Goal: Information Seeking & Learning: Check status

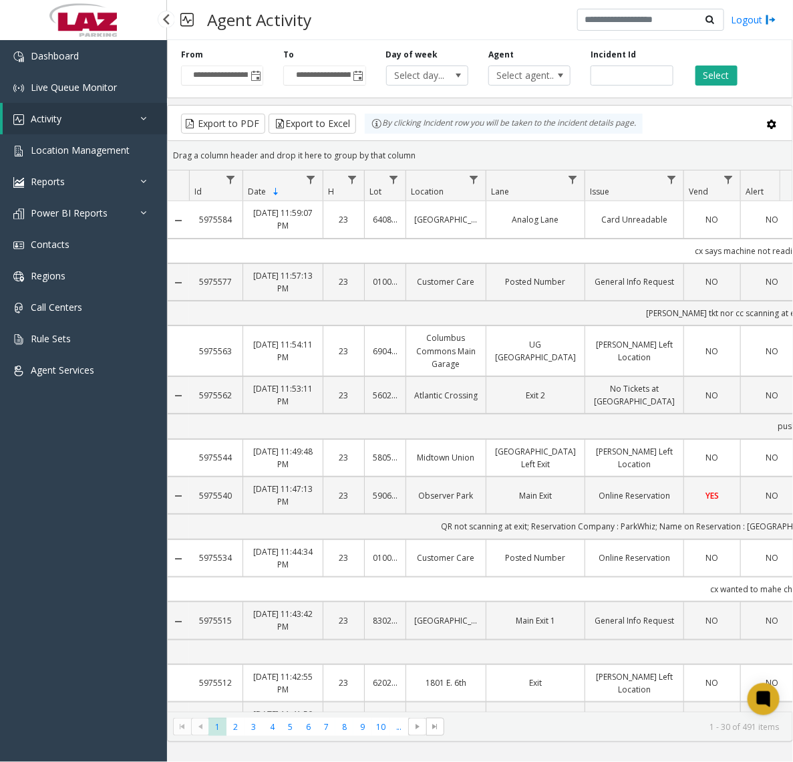
drag, startPoint x: 124, startPoint y: 114, endPoint x: 125, endPoint y: 120, distance: 6.7
click at [124, 114] on link "Activity" at bounding box center [85, 118] width 164 height 31
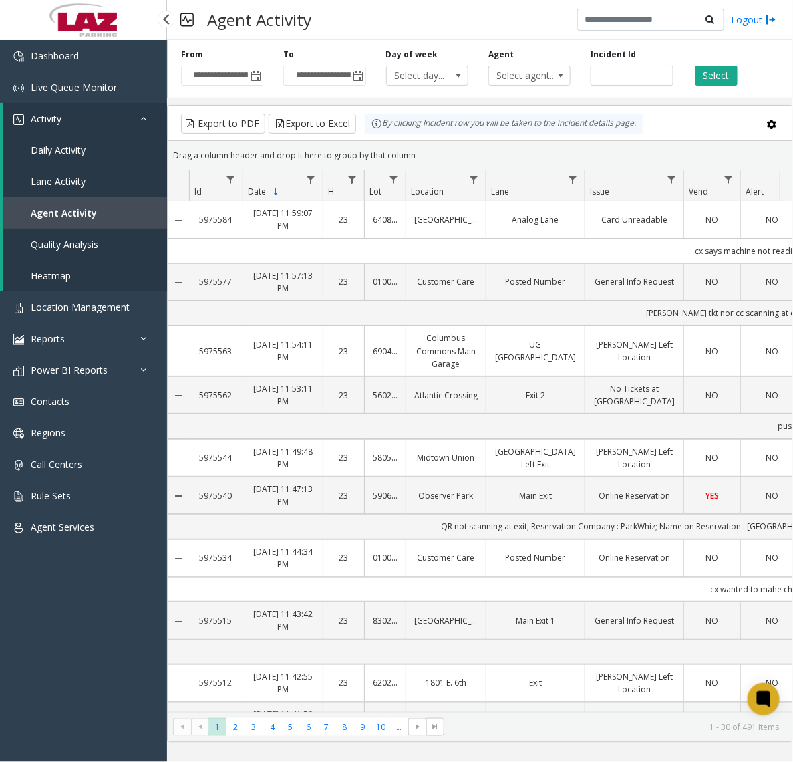
click at [49, 210] on span "Agent Activity" at bounding box center [64, 212] width 66 height 13
click at [522, 77] on span "Select agent..." at bounding box center [521, 75] width 65 height 19
type input "****"
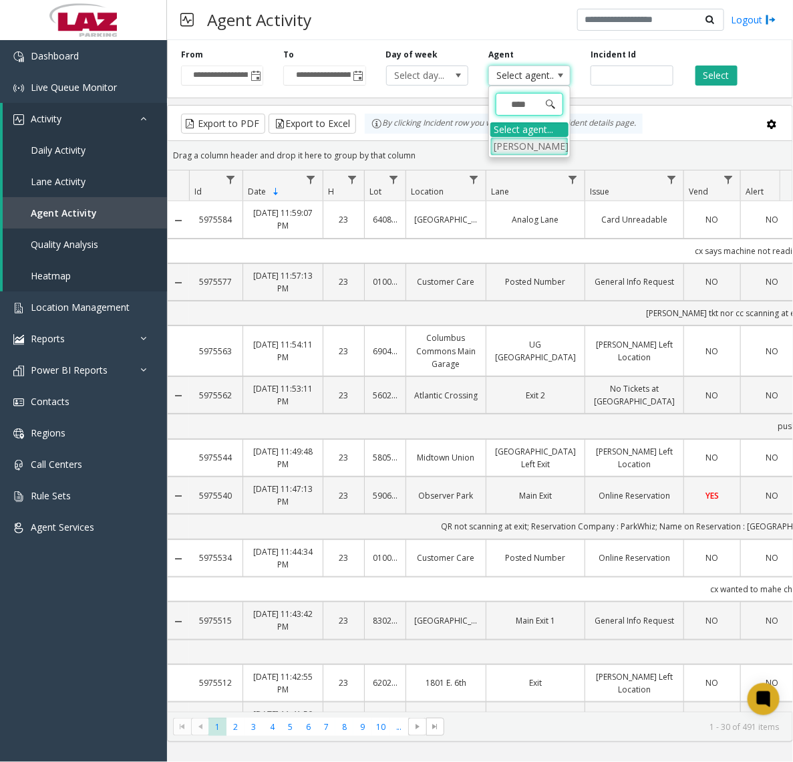
click at [516, 142] on li "[PERSON_NAME]" at bounding box center [529, 146] width 78 height 18
click at [696, 69] on button "Select" at bounding box center [716, 75] width 42 height 20
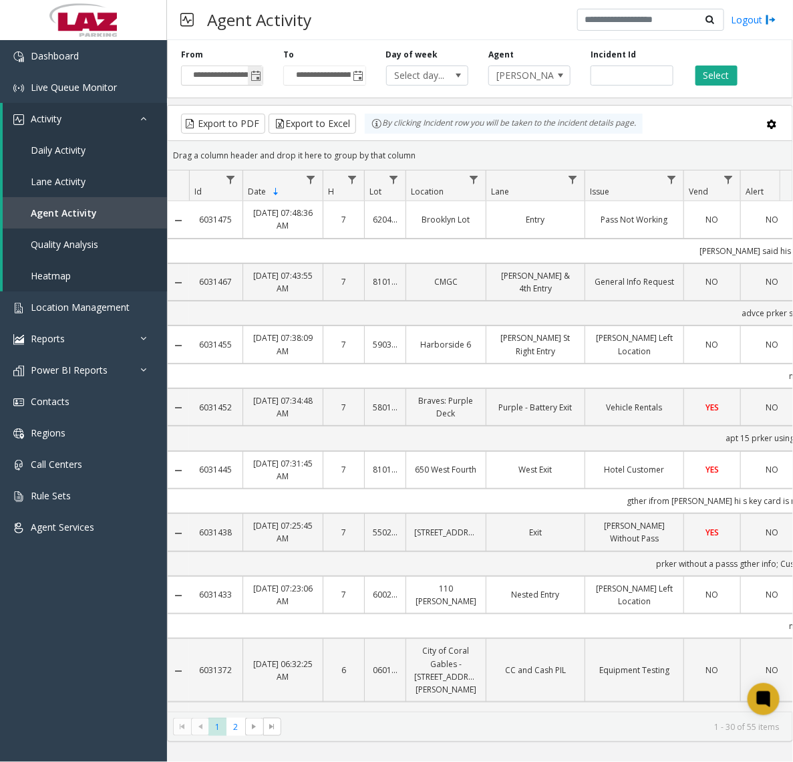
click at [255, 73] on span "Toggle popup" at bounding box center [255, 76] width 11 height 11
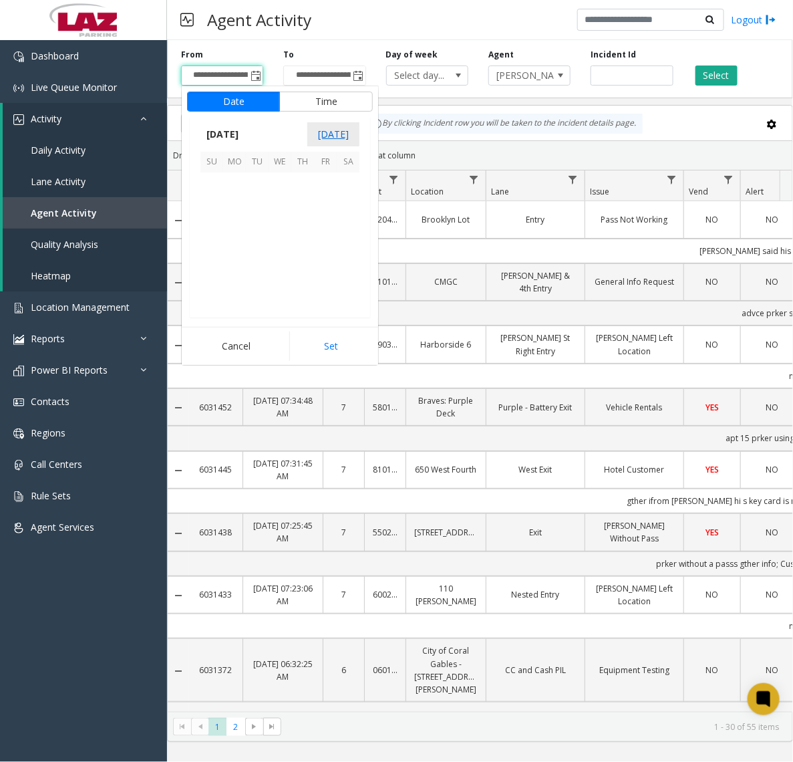
scroll to position [239478, 0]
click at [522, 17] on div "Agent Activity Logout" at bounding box center [480, 20] width 626 height 40
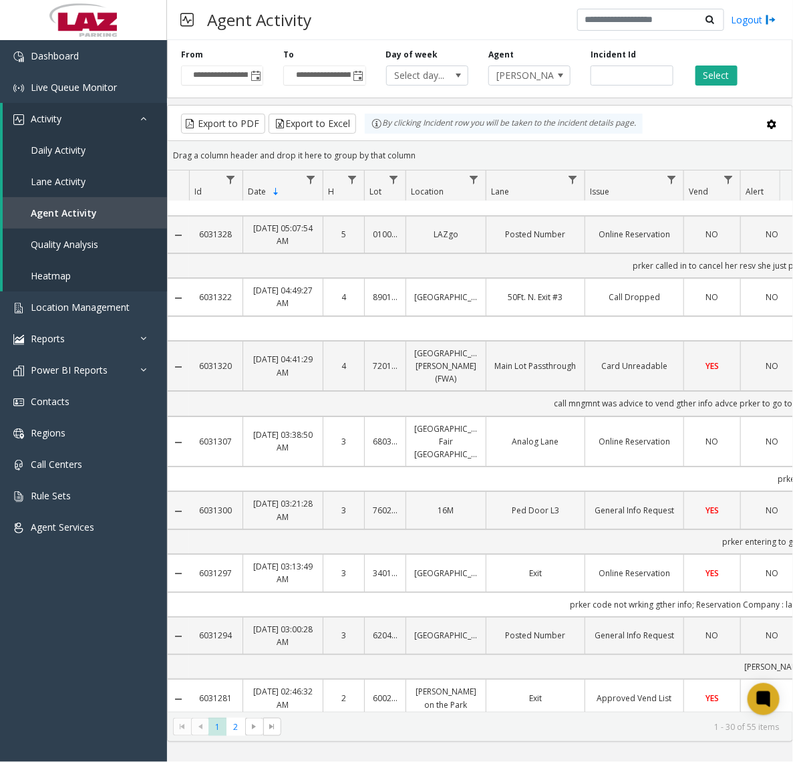
scroll to position [1473, 0]
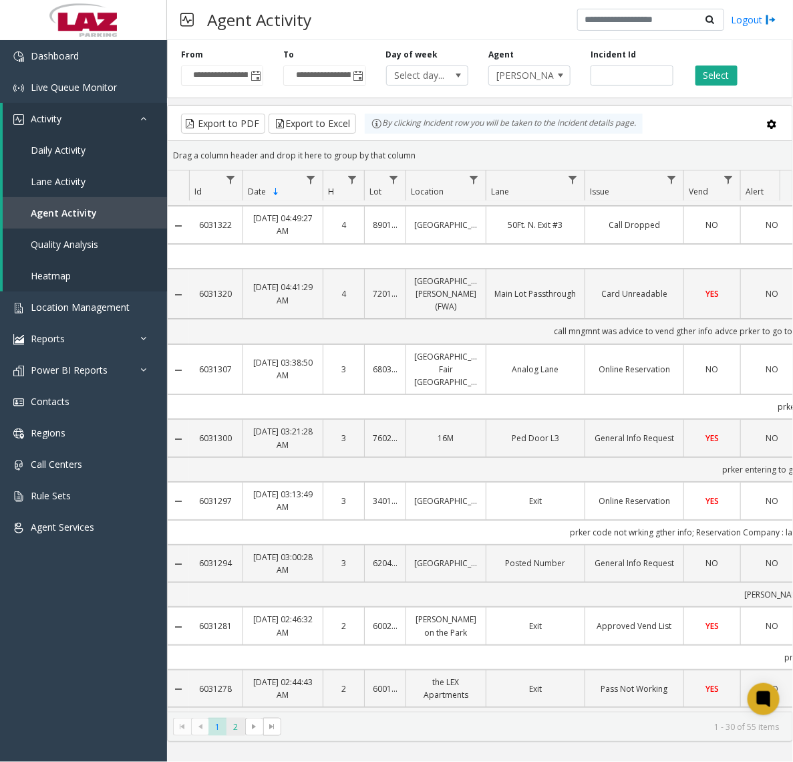
click at [237, 733] on span "2" at bounding box center [235, 726] width 18 height 18
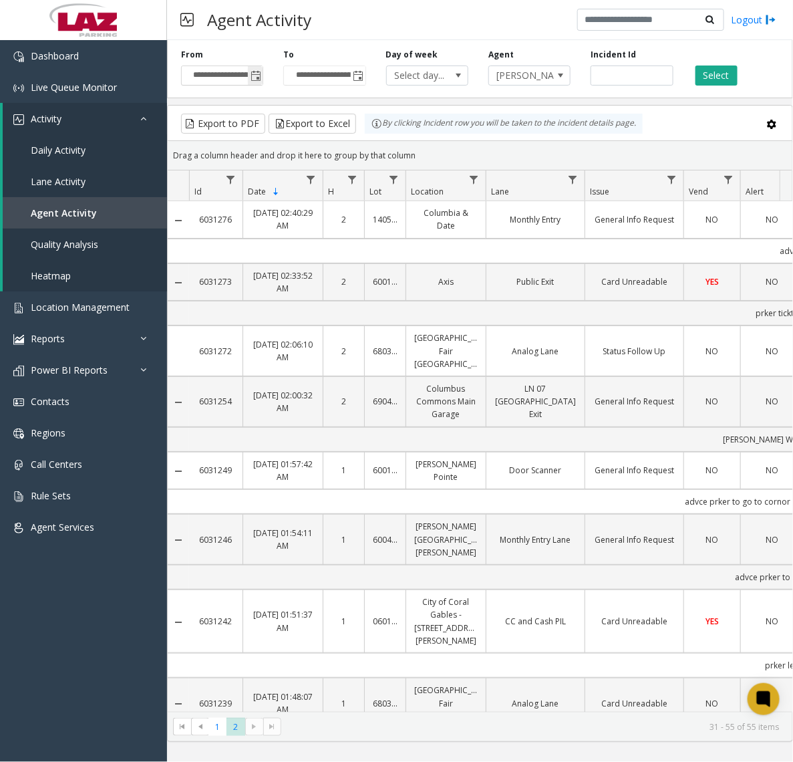
click at [254, 71] on span "Toggle popup" at bounding box center [255, 76] width 11 height 11
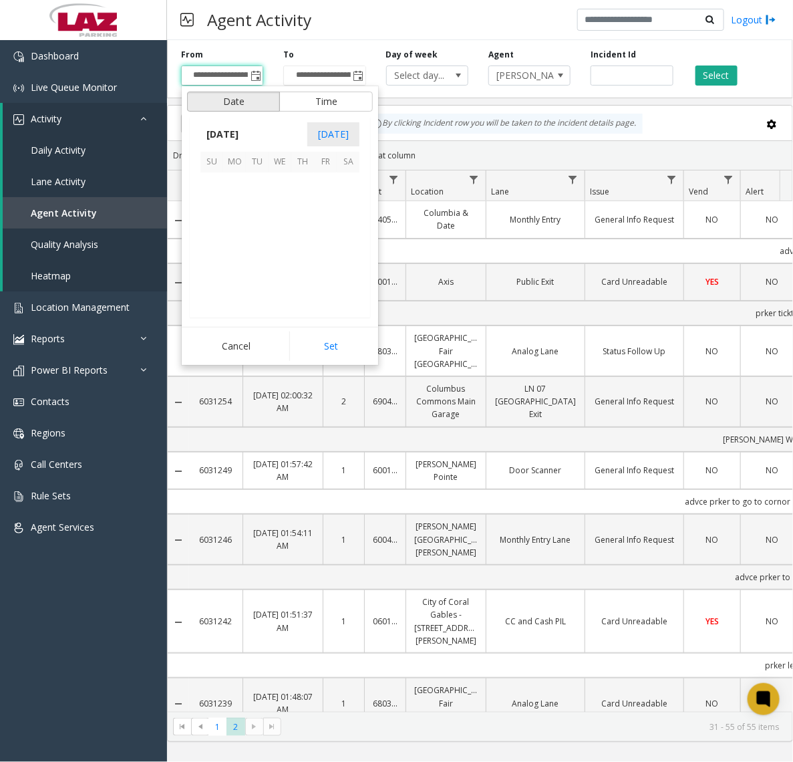
scroll to position [239478, 0]
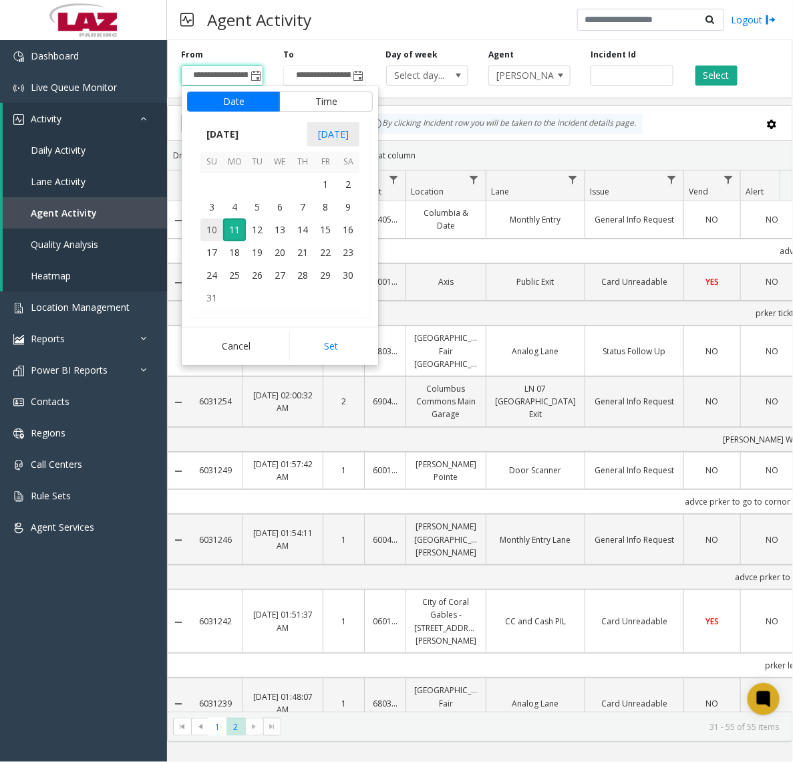
click at [206, 234] on span "10" at bounding box center [211, 229] width 23 height 23
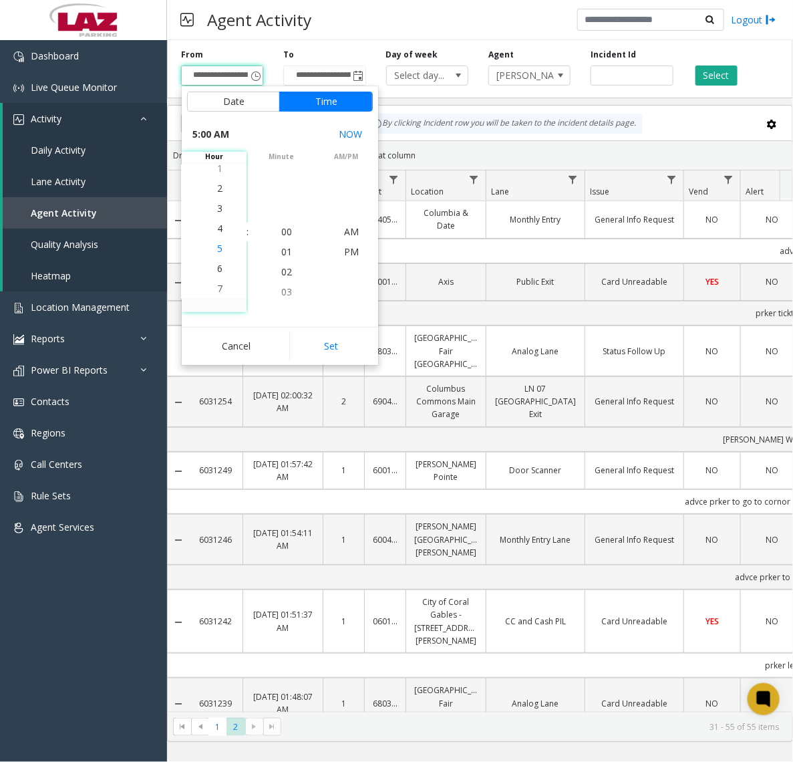
scroll to position [100, 0]
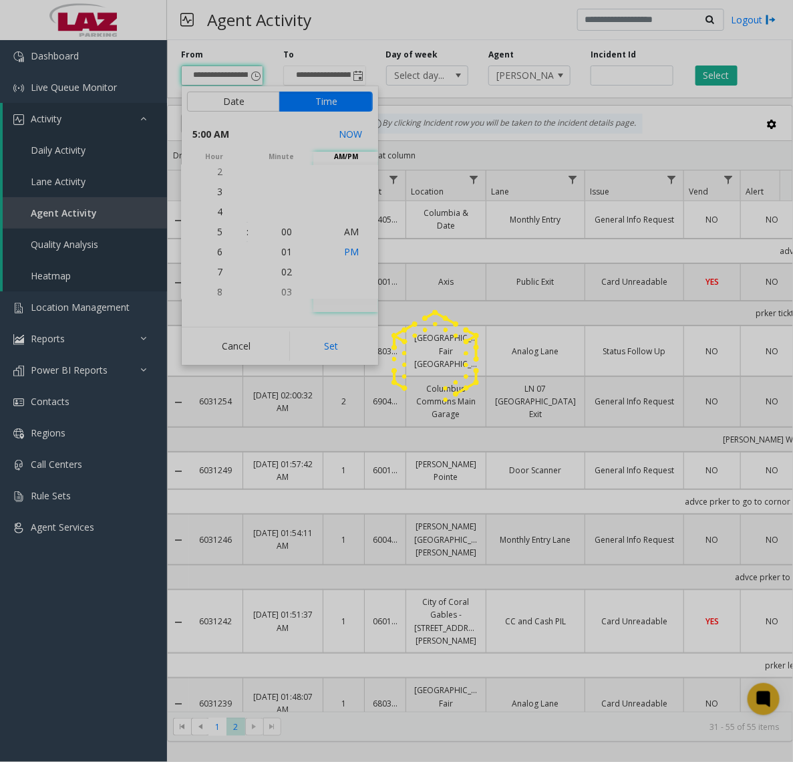
click at [341, 253] on app-root "**********" at bounding box center [396, 381] width 793 height 762
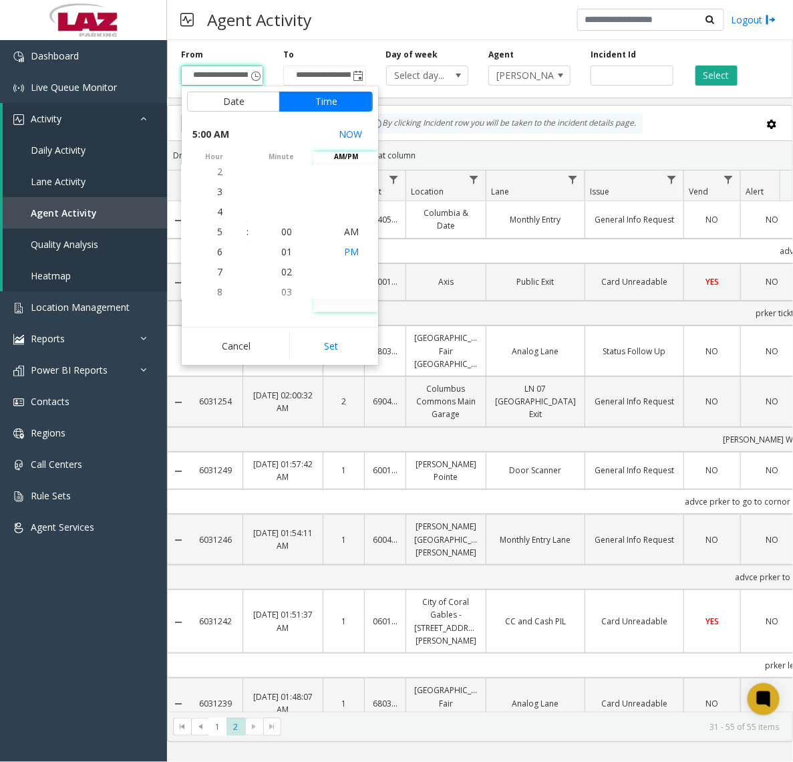
click at [344, 252] on span "PM" at bounding box center [351, 251] width 15 height 13
click at [217, 255] on span "6" at bounding box center [219, 252] width 5 height 13
click at [338, 349] on button "Set" at bounding box center [331, 345] width 84 height 29
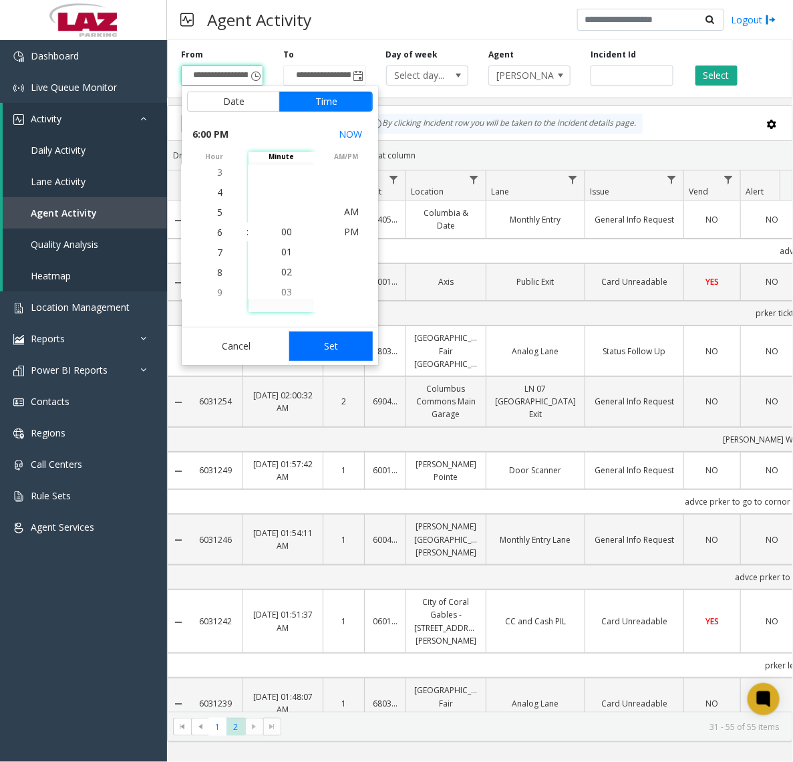
type input "**********"
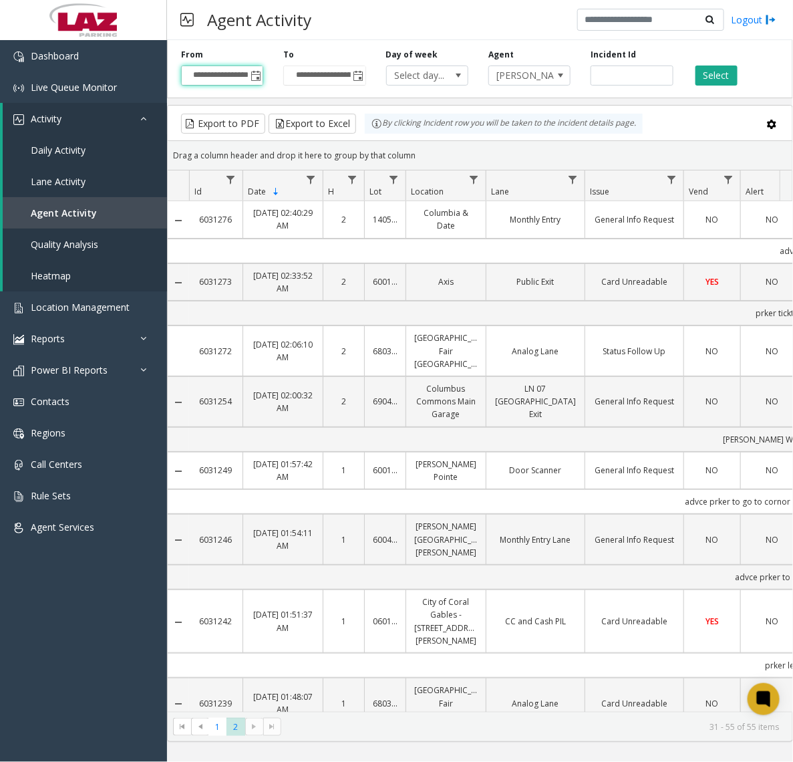
scroll to position [0, 7]
click at [697, 77] on button "Select" at bounding box center [716, 75] width 42 height 20
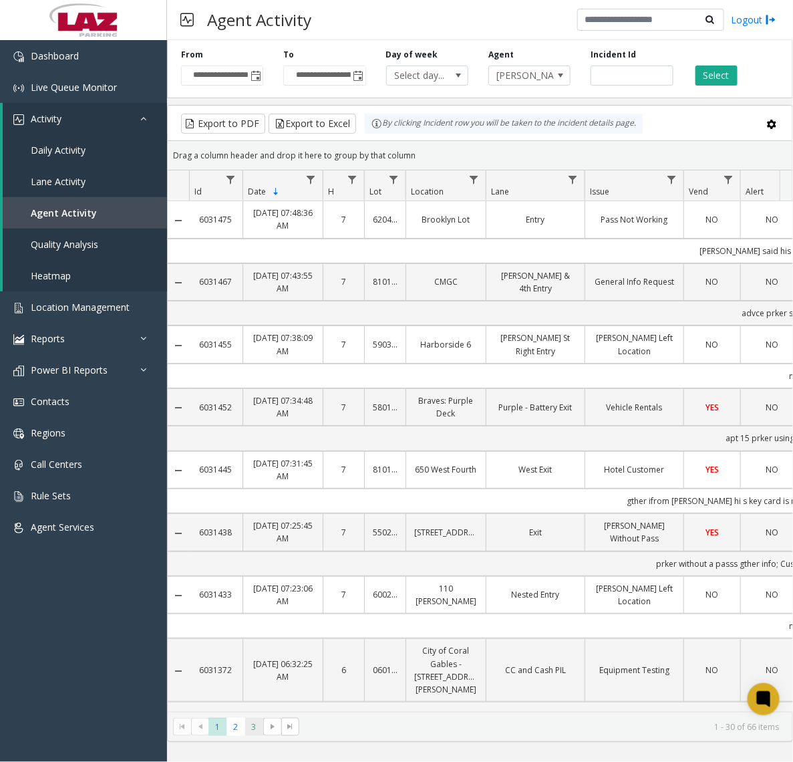
click at [250, 722] on span "3" at bounding box center [254, 726] width 18 height 18
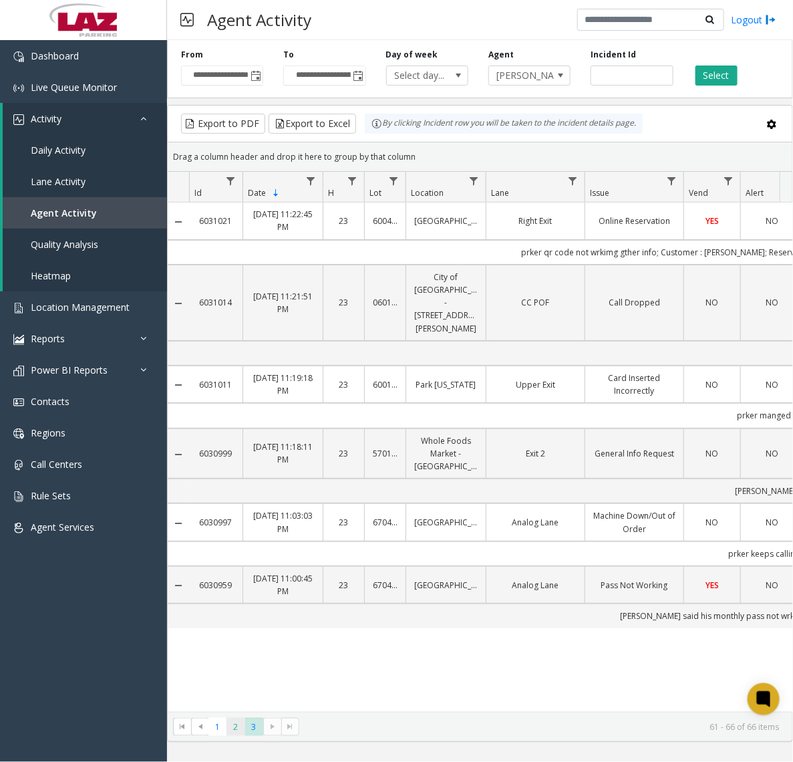
click at [240, 723] on span "2" at bounding box center [235, 726] width 18 height 18
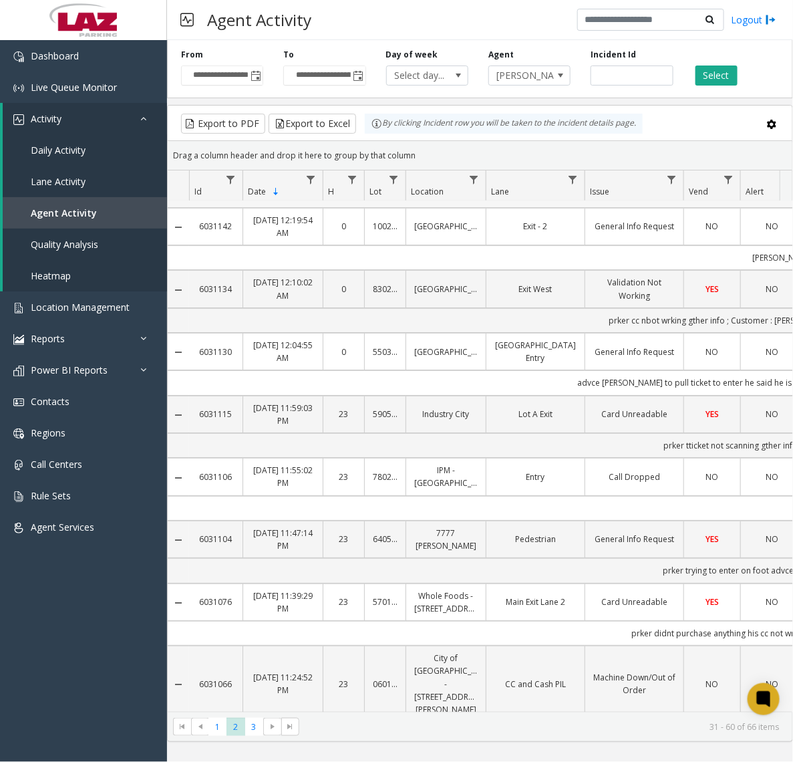
scroll to position [1435, 0]
click at [249, 725] on span "3" at bounding box center [254, 726] width 18 height 18
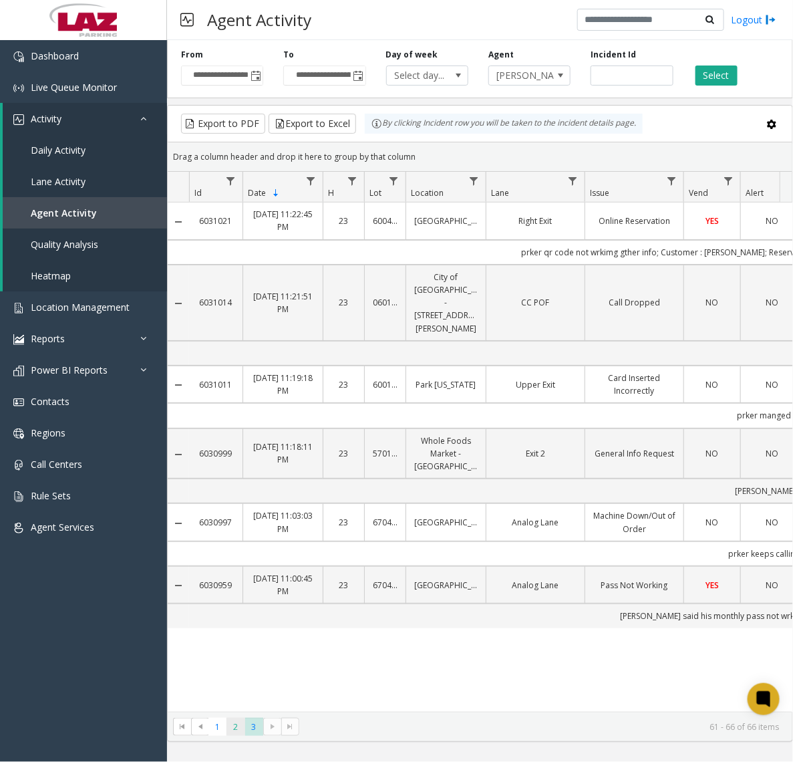
click at [235, 723] on span "2" at bounding box center [235, 726] width 18 height 18
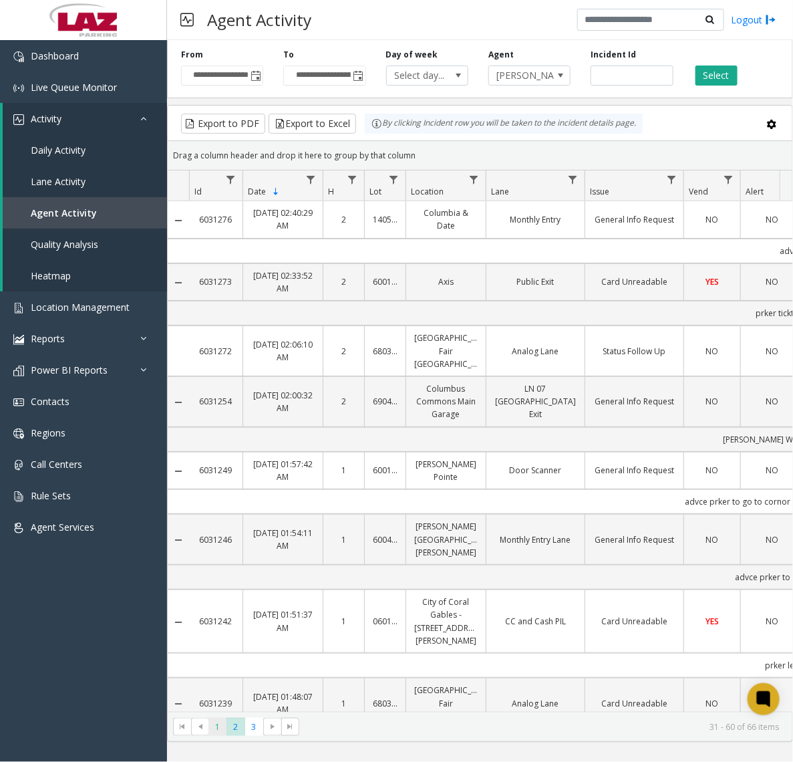
click at [221, 727] on span "1" at bounding box center [217, 726] width 18 height 18
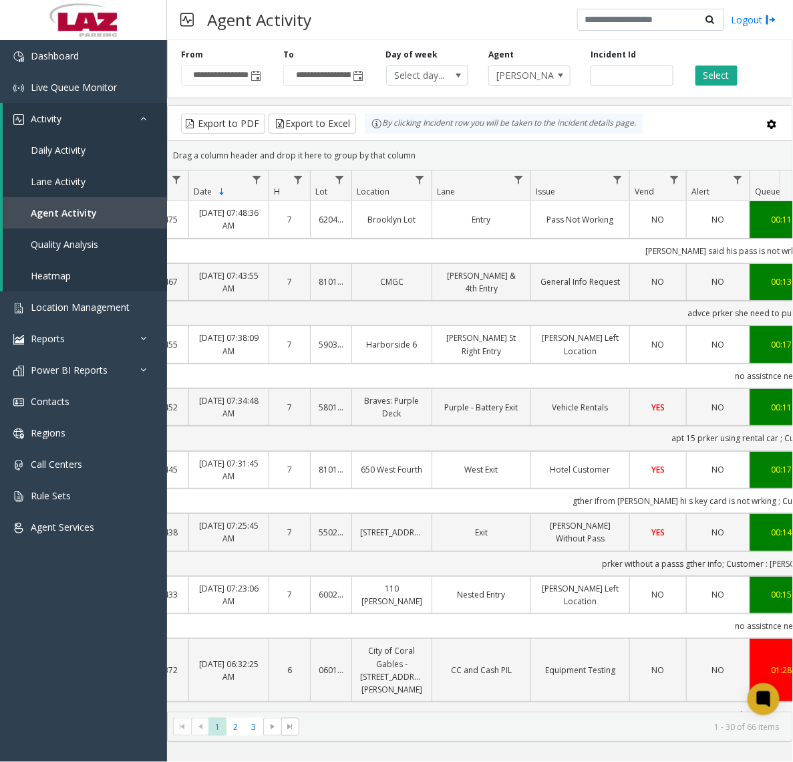
scroll to position [0, 99]
